Goal: Find specific page/section: Find specific page/section

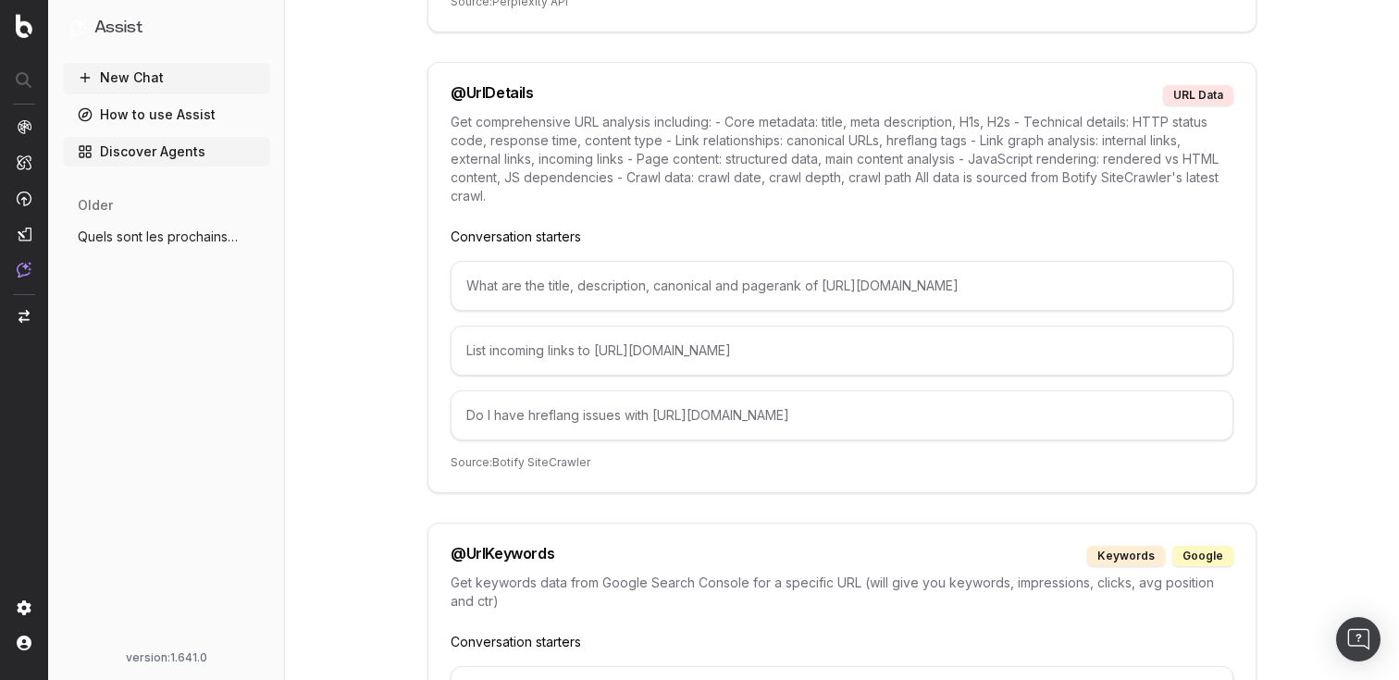
scroll to position [10134, 0]
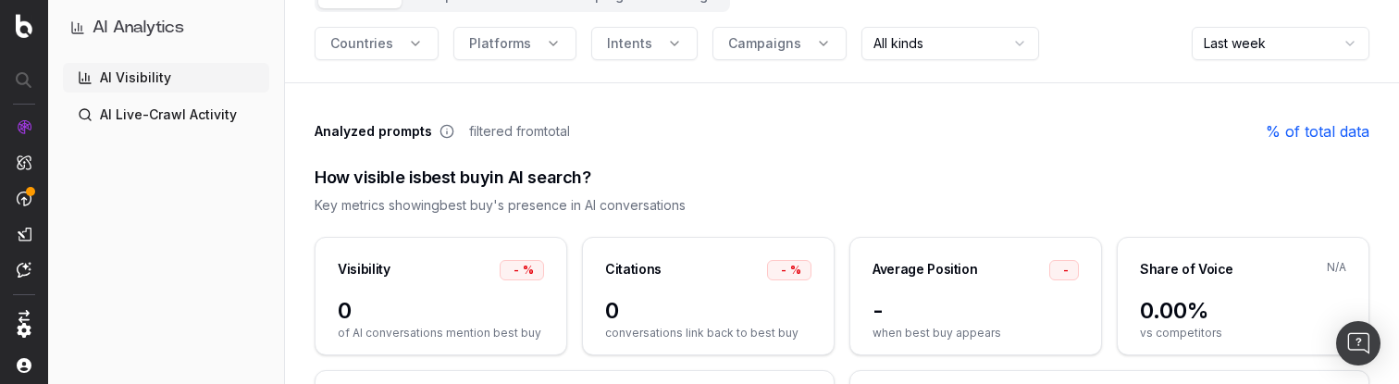
scroll to position [240, 0]
